Goal: Entertainment & Leisure: Consume media (video, audio)

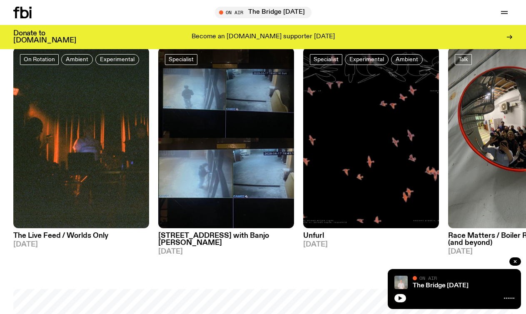
scroll to position [353, 0]
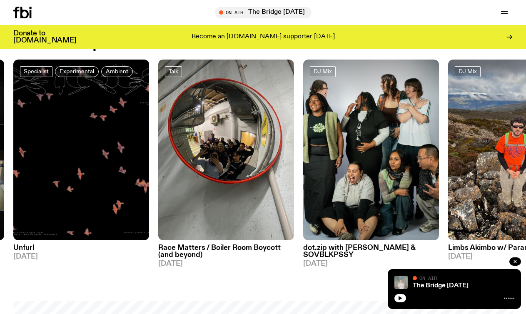
click at [374, 250] on h3 "dot.zip with [PERSON_NAME] & SOVBLKPSSY" at bounding box center [371, 252] width 136 height 14
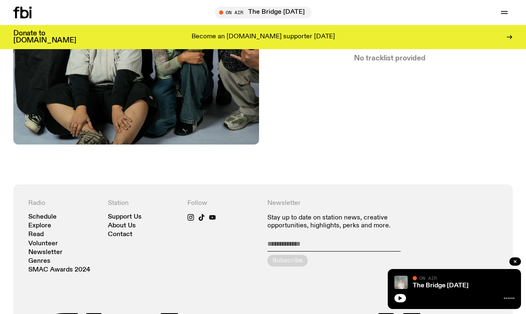
scroll to position [246, 0]
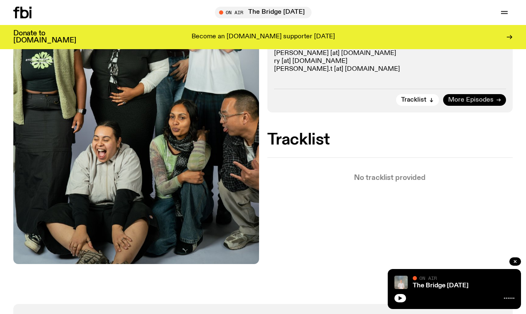
click at [450, 97] on span "More Episodes" at bounding box center [470, 100] width 45 height 6
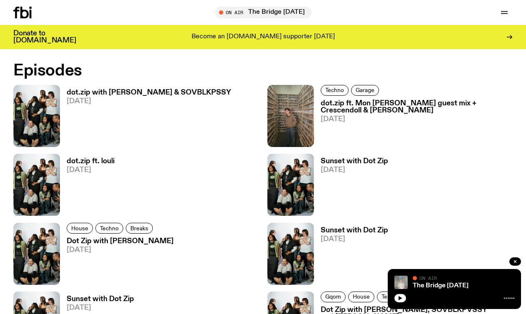
scroll to position [520, 0]
click at [132, 91] on h3 "dot.zip with [PERSON_NAME] & SOVBLKPSSY" at bounding box center [149, 92] width 165 height 7
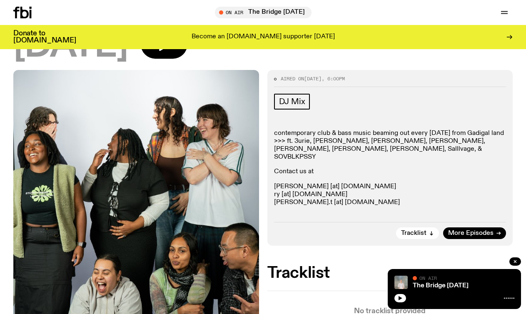
scroll to position [113, 0]
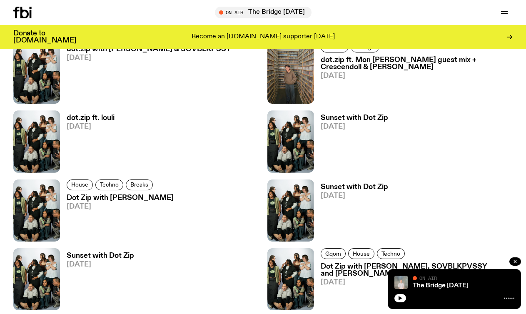
scroll to position [591, 0]
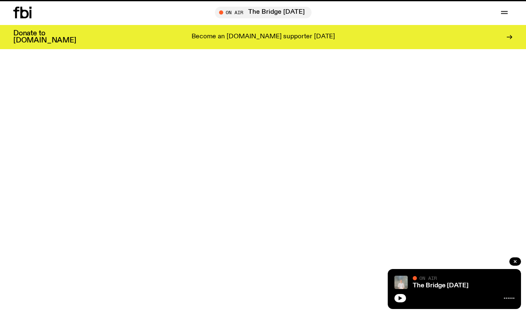
scroll to position [246, 0]
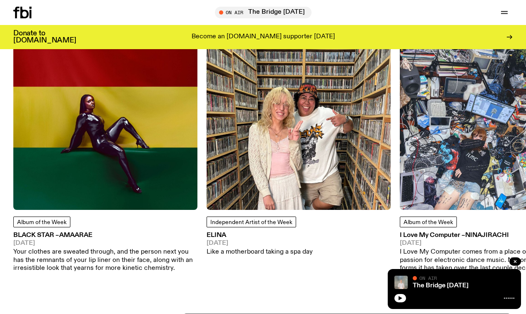
scroll to position [968, 0]
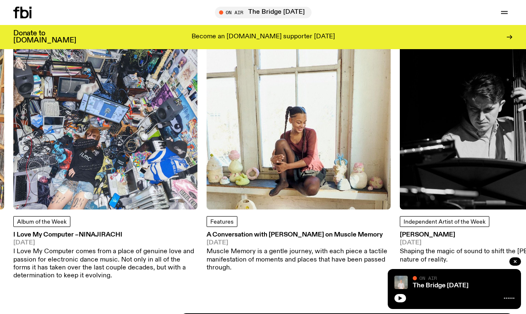
click at [139, 137] on img at bounding box center [105, 117] width 184 height 184
